Goal: Contribute content: Add original content to the website for others to see

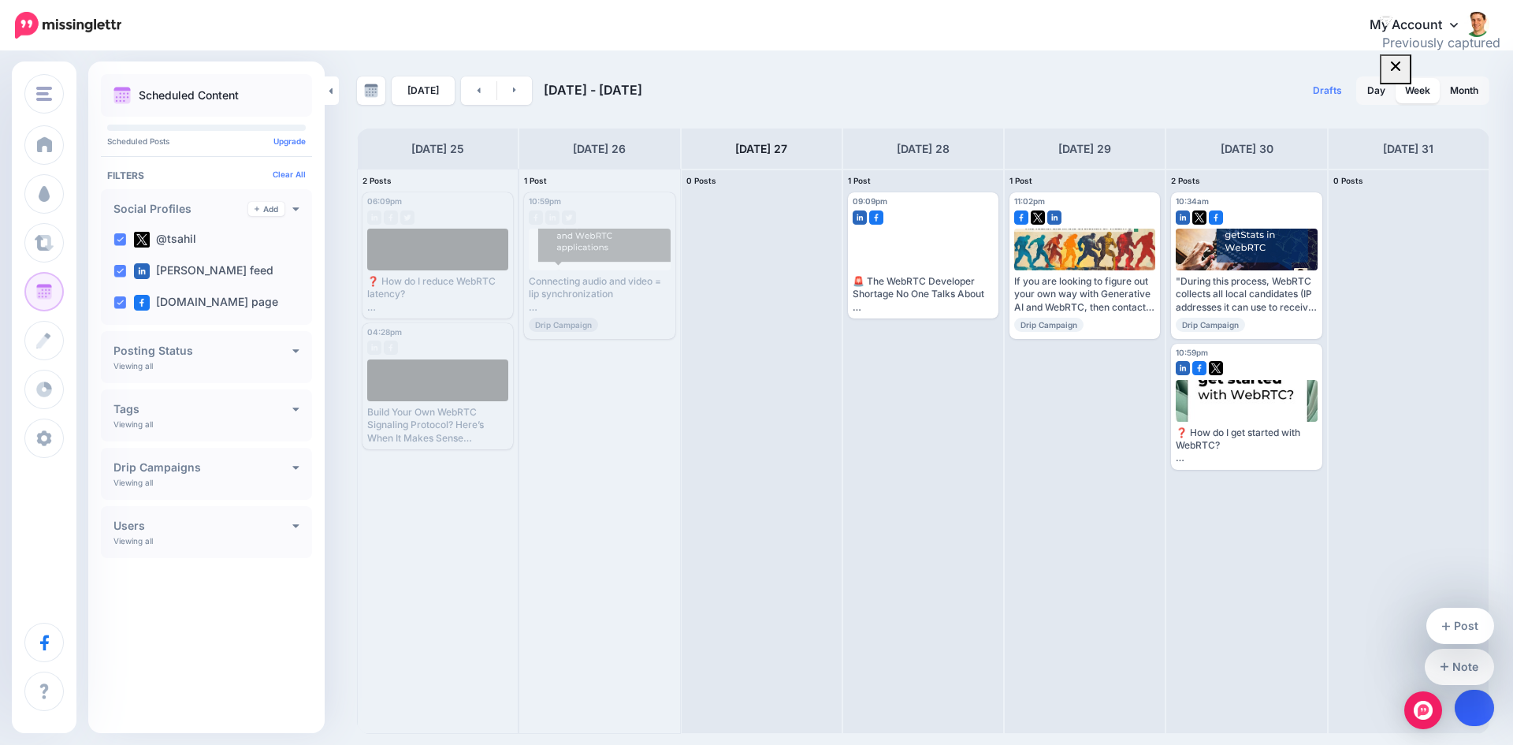
click at [1488, 700] on link at bounding box center [1475, 708] width 40 height 36
click at [1478, 622] on link "Post" at bounding box center [1460, 626] width 69 height 36
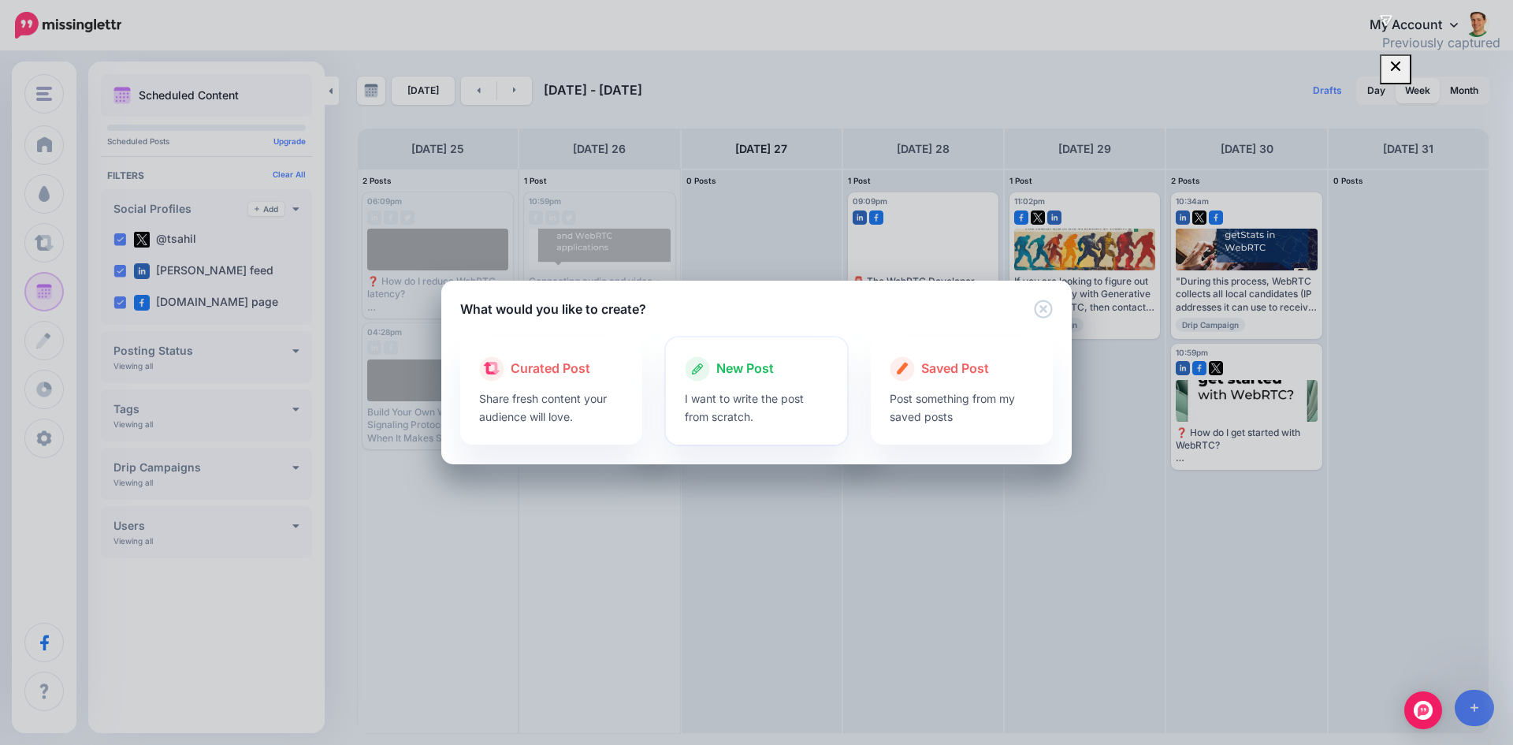
click at [747, 374] on span "New Post" at bounding box center [745, 369] width 58 height 20
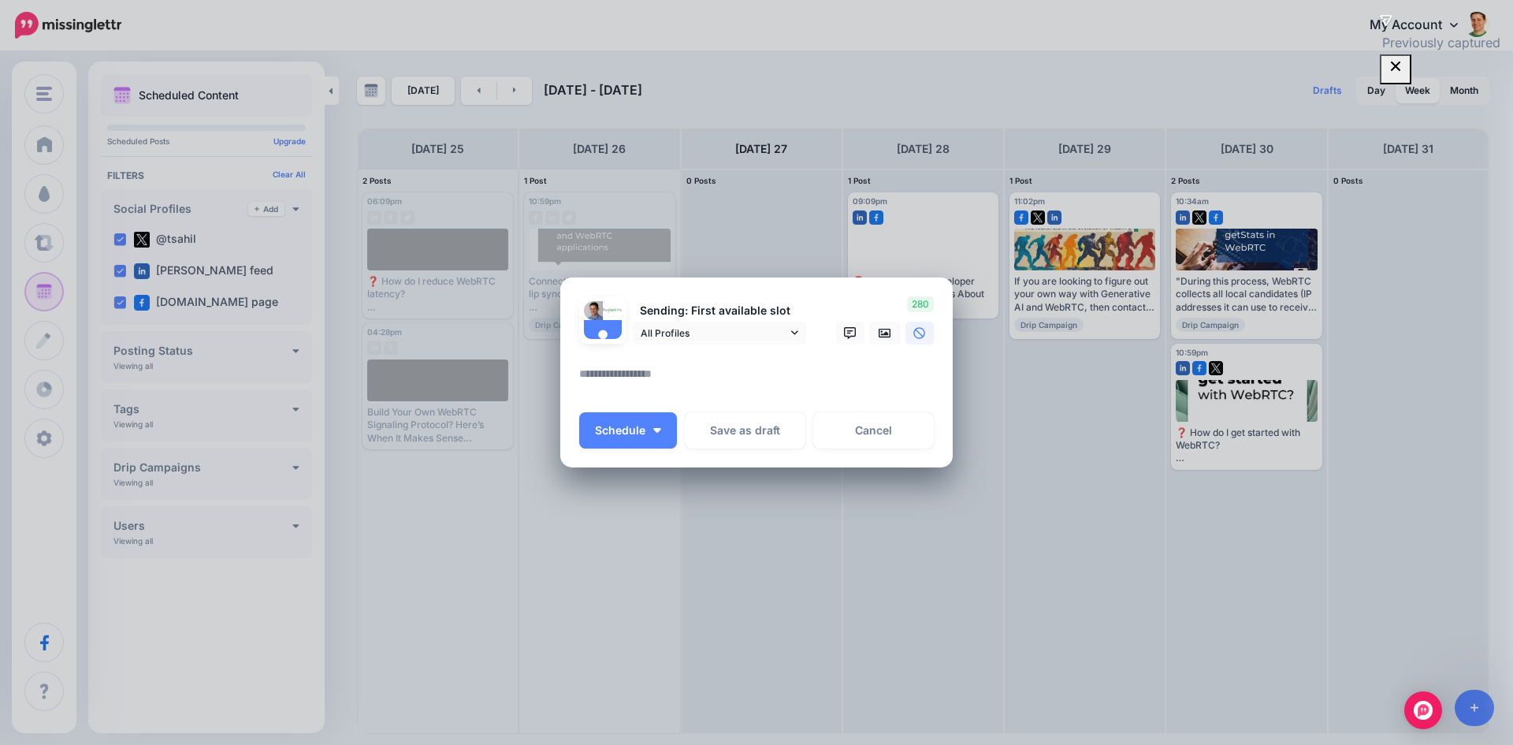
click at [689, 378] on textarea at bounding box center [760, 379] width 362 height 31
paste textarea "**********"
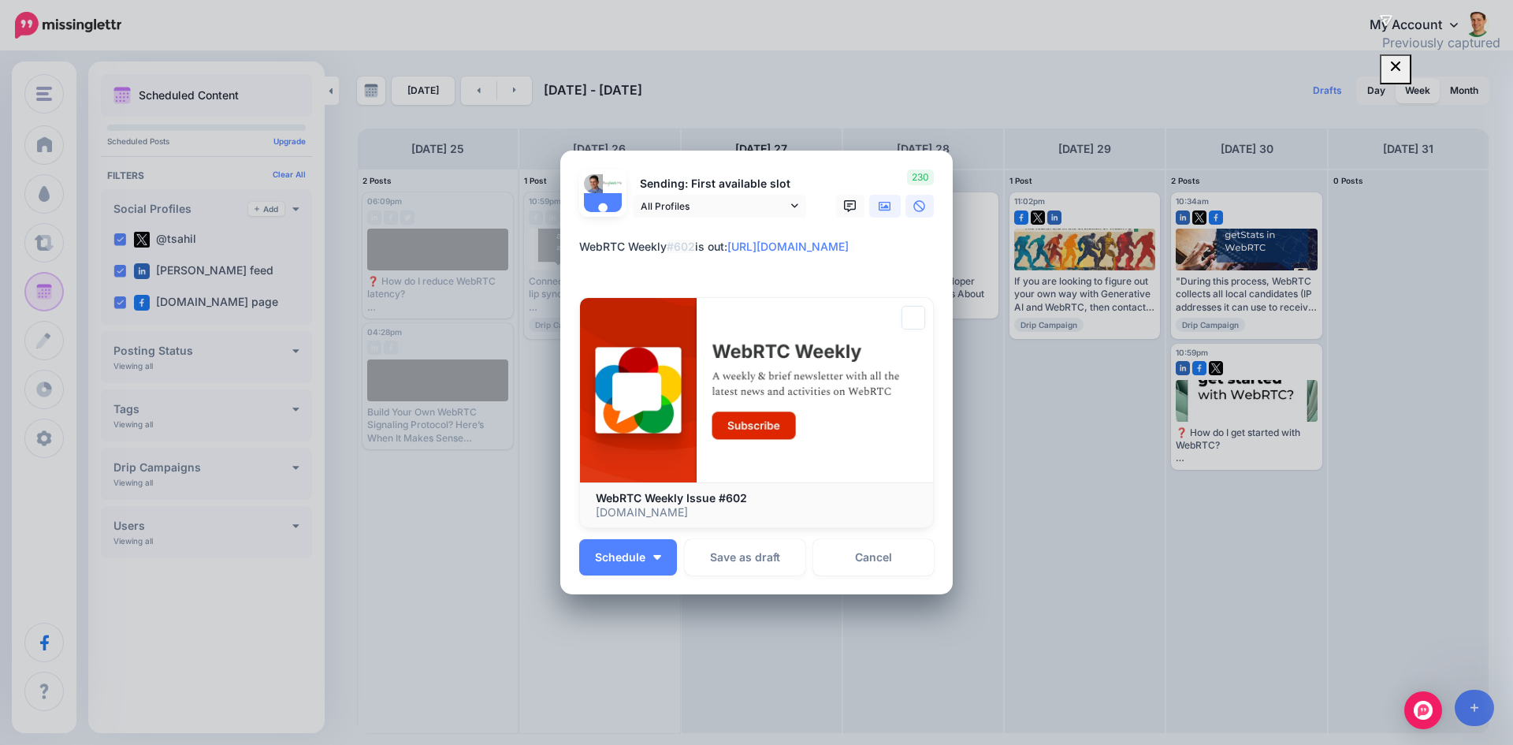
type textarea "**********"
click at [884, 230] on div at bounding box center [756, 227] width 355 height 20
click at [882, 215] on link at bounding box center [885, 206] width 32 height 23
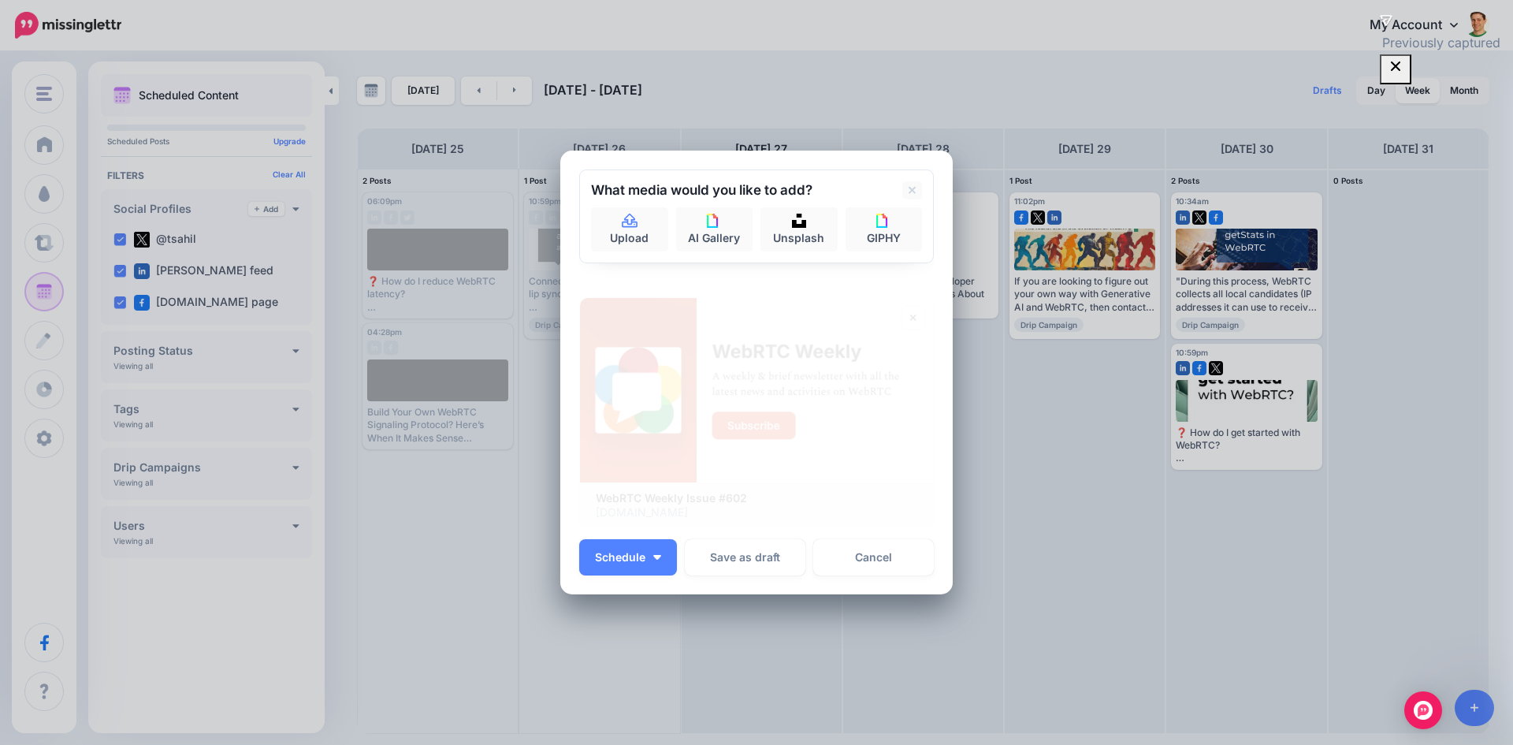
click at [664, 231] on div "Upload AI Gallery Unsplash GIPHY" at bounding box center [756, 229] width 331 height 44
click at [652, 231] on link "Upload" at bounding box center [629, 229] width 77 height 44
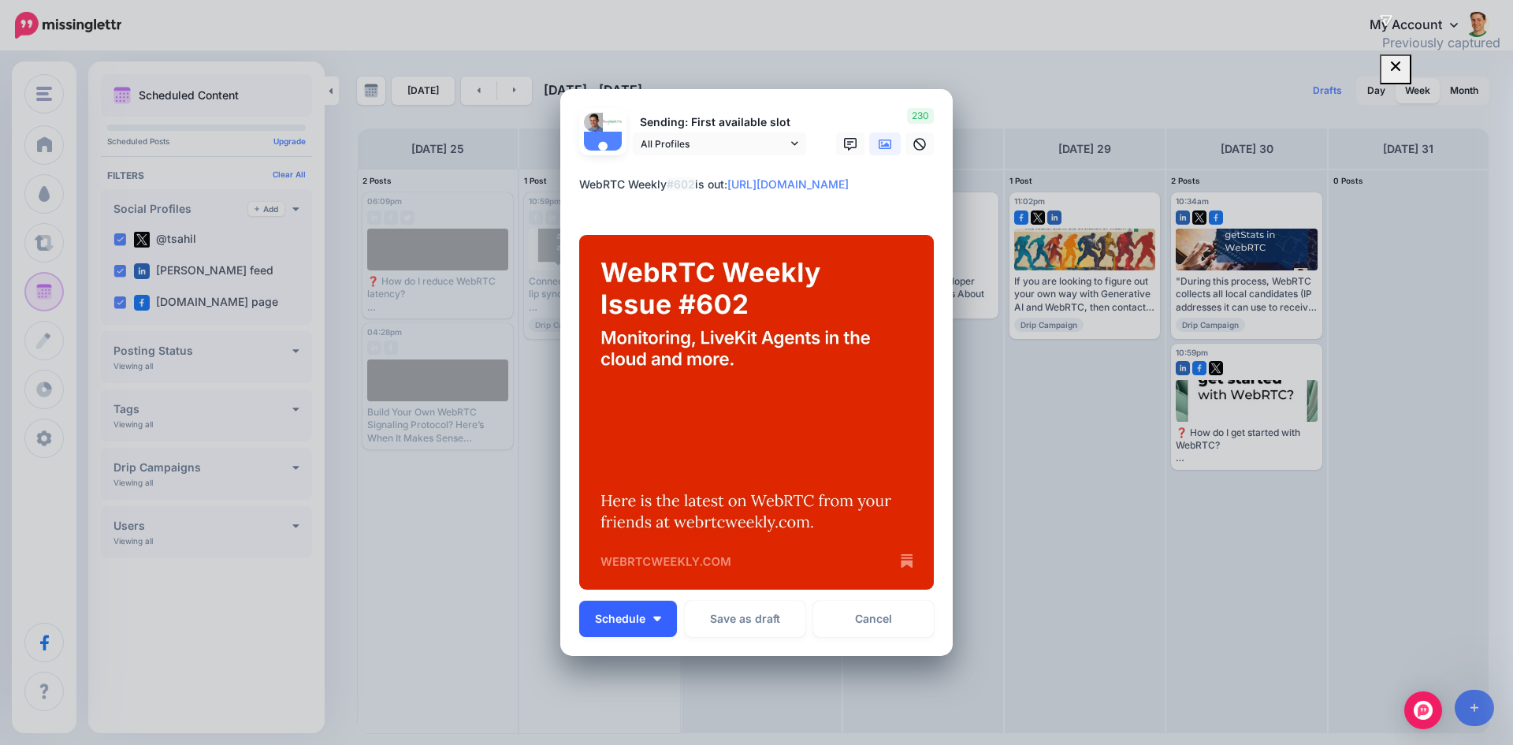
click at [623, 615] on span "Schedule" at bounding box center [620, 618] width 50 height 11
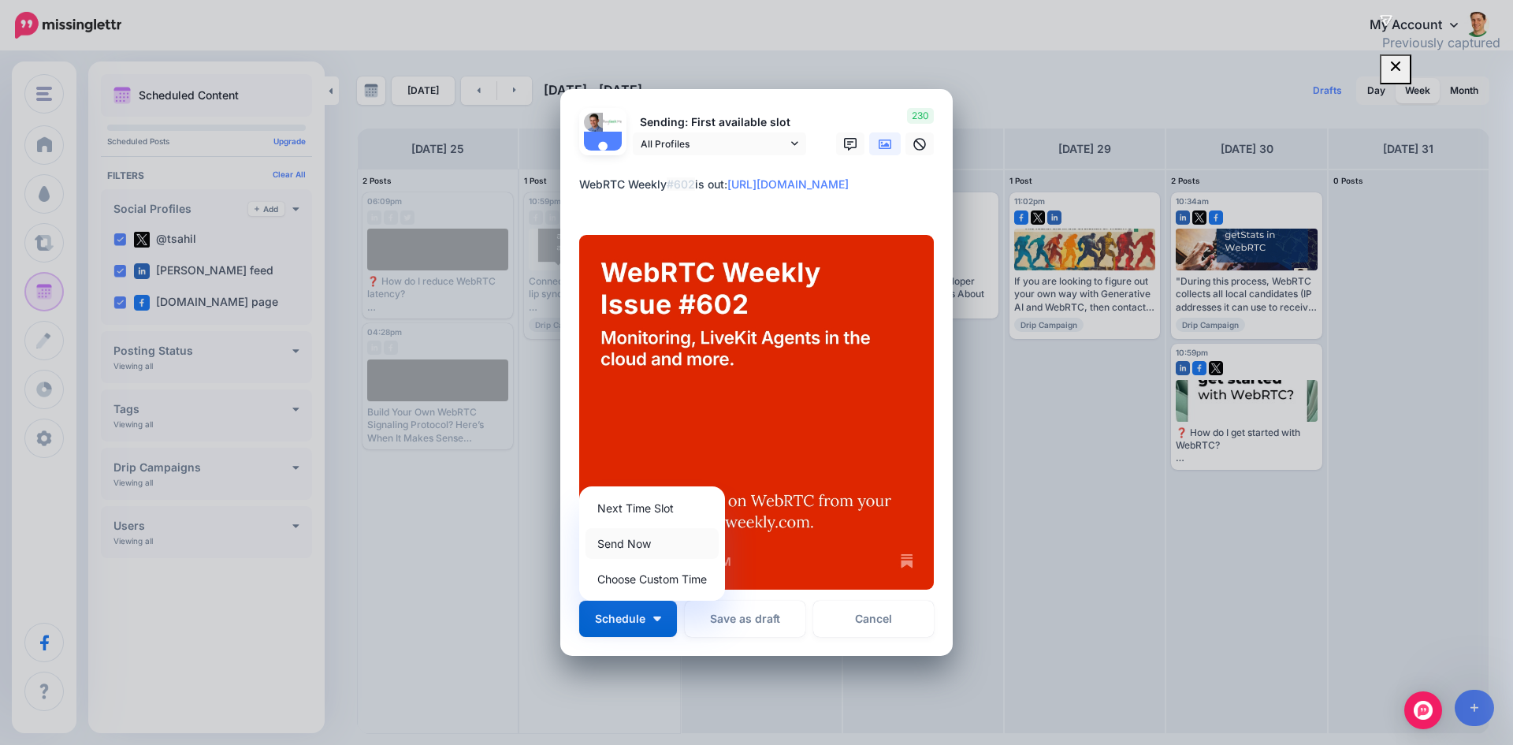
click at [625, 541] on link "Send Now" at bounding box center [652, 543] width 133 height 31
